Goal: Navigation & Orientation: Understand site structure

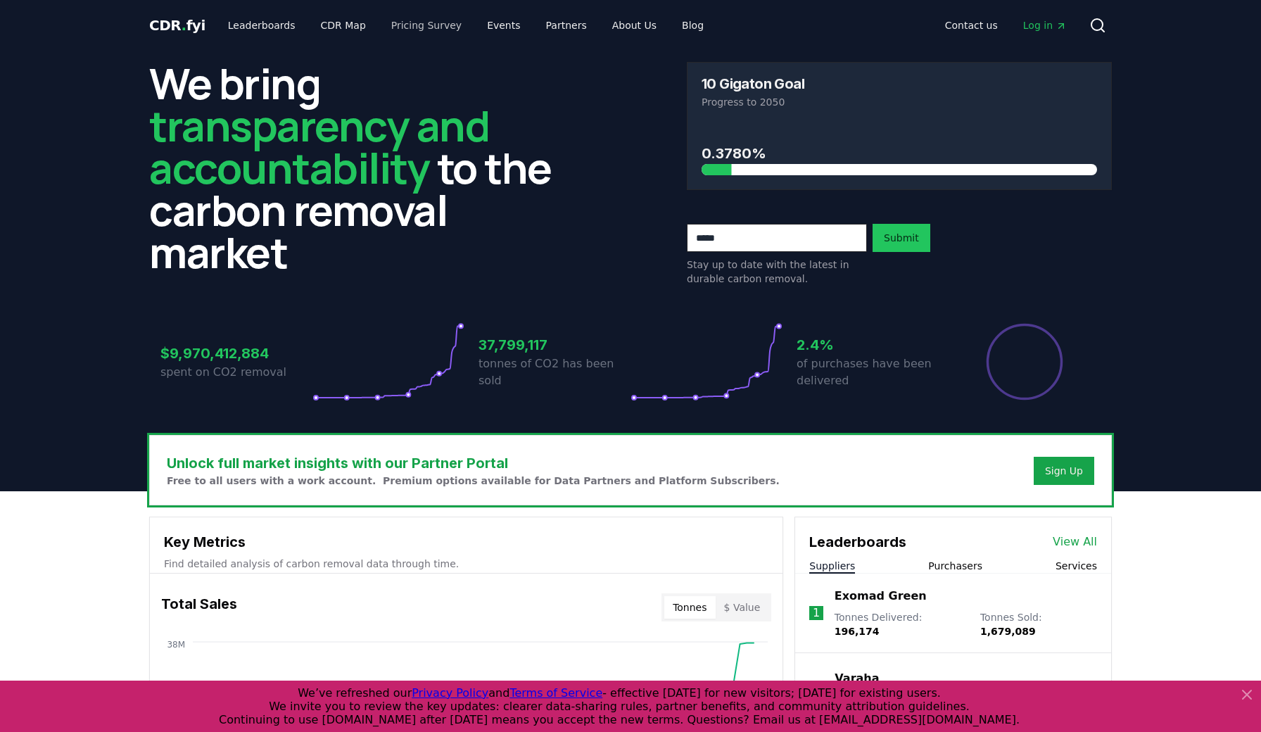
click at [403, 31] on link "Pricing Survey" at bounding box center [426, 25] width 93 height 25
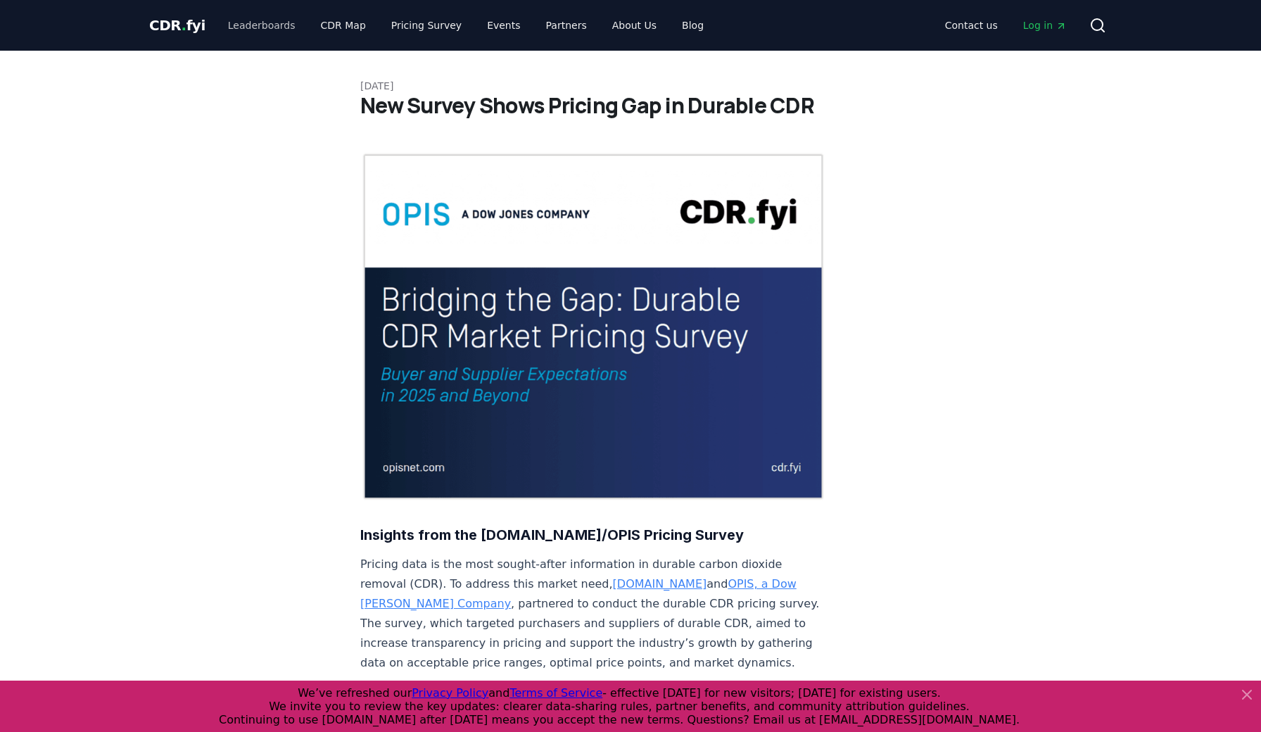
click at [263, 19] on link "Leaderboards" at bounding box center [262, 25] width 90 height 25
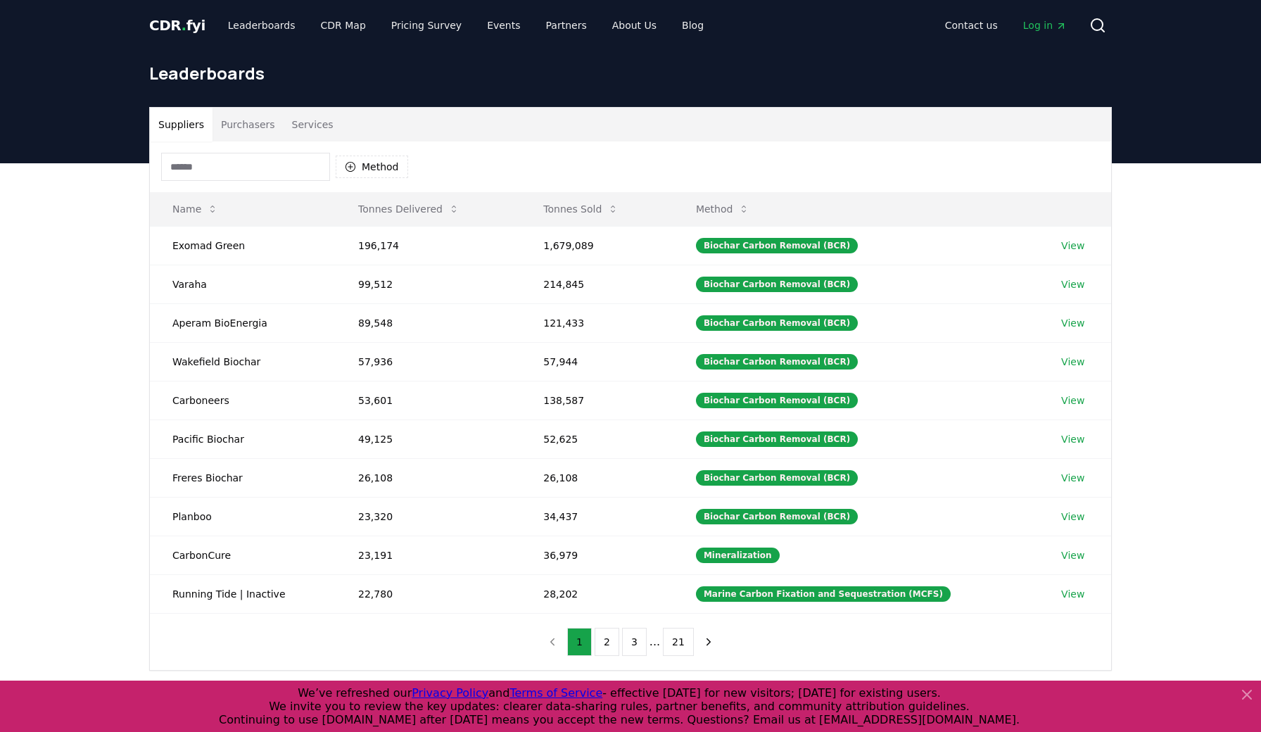
click at [182, 21] on span "CDR . fyi" at bounding box center [177, 25] width 56 height 17
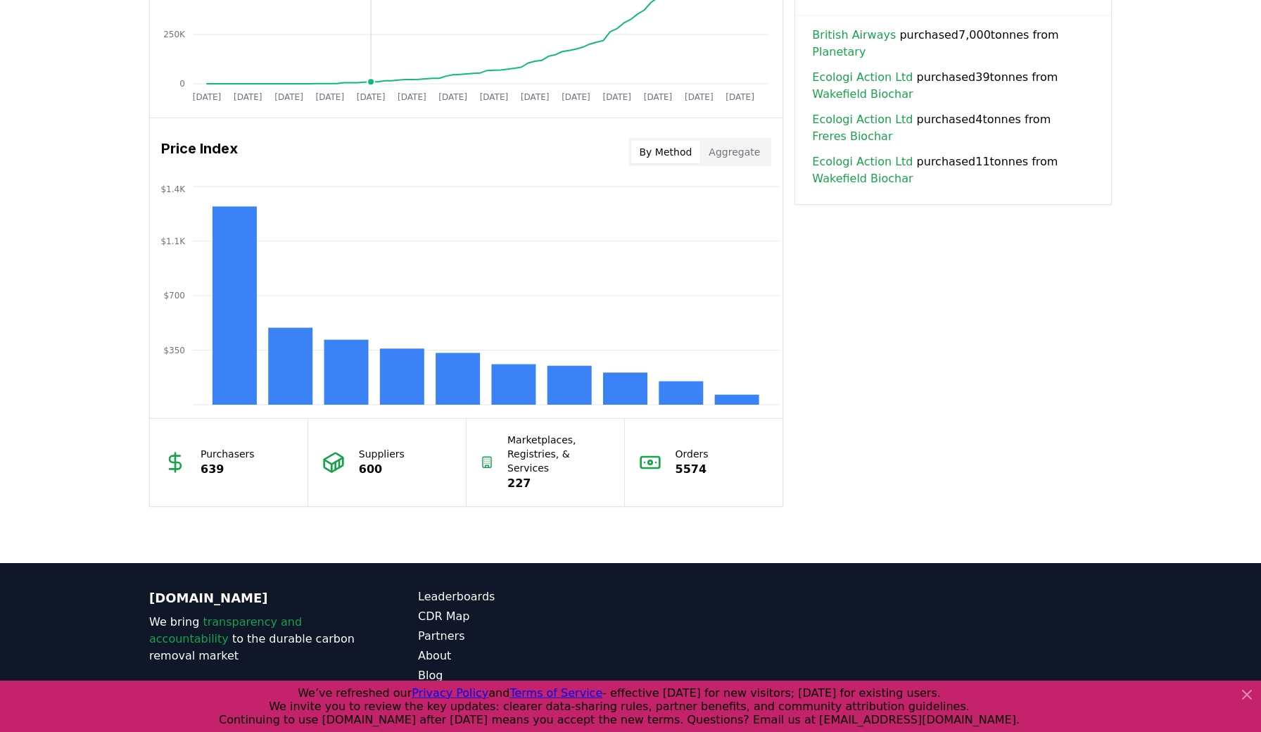
scroll to position [1080, 0]
